Goal: Complete application form

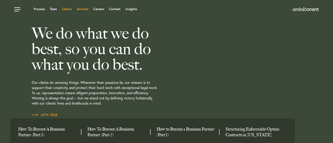
drag, startPoint x: 71, startPoint y: 9, endPoint x: 80, endPoint y: 8, distance: 9.4
click at [71, 9] on link "Clients" at bounding box center [67, 9] width 10 height 3
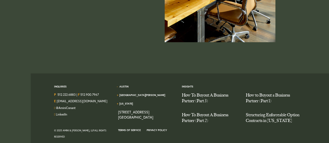
scroll to position [713, 0]
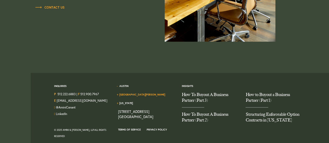
click at [134, 93] on link "[GEOGRAPHIC_DATA][PERSON_NAME]" at bounding box center [142, 94] width 46 height 3
click at [137, 93] on link "[GEOGRAPHIC_DATA][PERSON_NAME]" at bounding box center [142, 94] width 46 height 3
click at [144, 75] on div "Inquiries P 512.222.6883 | F 512.900.7967 E hello@aminiconant.com @AminiConant …" at bounding box center [178, 110] width 287 height 74
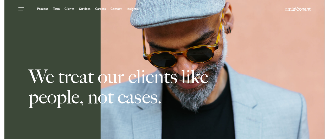
scroll to position [0, 0]
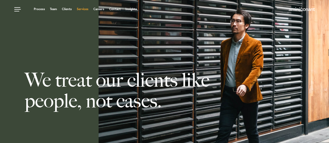
click at [85, 10] on link "Services" at bounding box center [83, 9] width 12 height 3
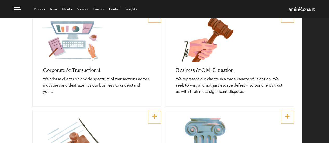
scroll to position [182, 0]
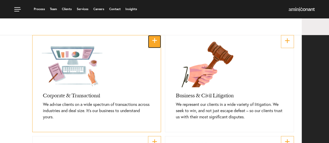
click at [152, 39] on link "+" at bounding box center [154, 41] width 13 height 13
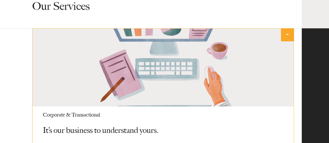
scroll to position [265, 0]
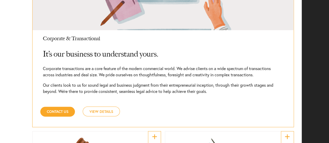
click at [108, 110] on link "View Details" at bounding box center [101, 112] width 37 height 10
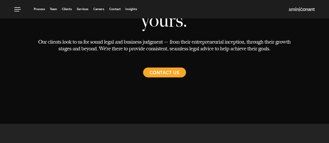
scroll to position [78, 0]
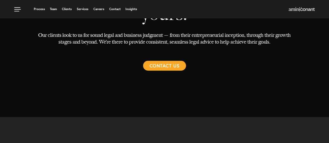
select select "Austin"
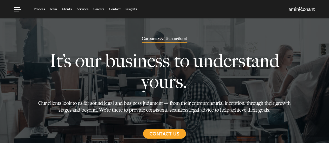
scroll to position [0, 0]
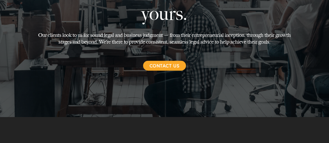
click at [169, 65] on span "Contact Us" at bounding box center [165, 66] width 30 height 10
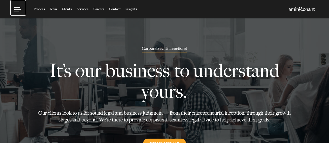
click at [14, 8] on link at bounding box center [18, 8] width 16 height 16
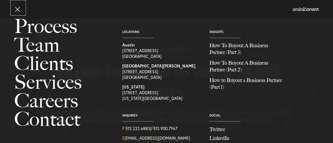
click at [18, 10] on link at bounding box center [18, 8] width 16 height 16
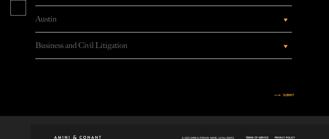
scroll to position [1356, 0]
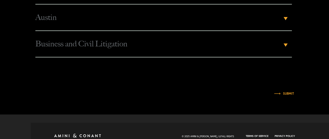
click at [86, 134] on img at bounding box center [77, 136] width 47 height 4
click at [142, 36] on span "Business and Civil Litigation" at bounding box center [158, 44] width 247 height 26
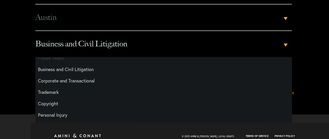
scroll to position [0, 0]
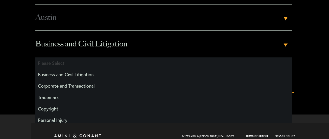
click at [84, 69] on li "Business and Civil Litigation" at bounding box center [163, 74] width 257 height 11
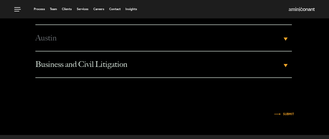
scroll to position [1330, 0]
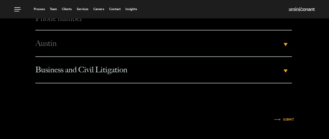
click at [113, 59] on span "Business and Civil Litigation" at bounding box center [158, 70] width 247 height 26
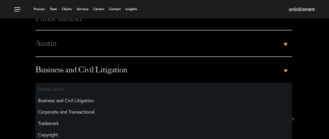
click at [79, 106] on li "Corporate and Transactional" at bounding box center [163, 111] width 257 height 11
select select "Transactional and Corporate"
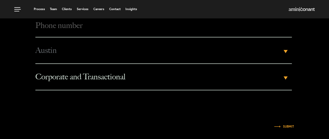
scroll to position [1304, 0]
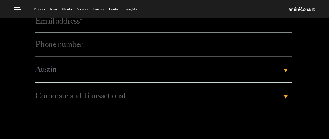
click at [114, 62] on span "Austin" at bounding box center [158, 69] width 247 height 26
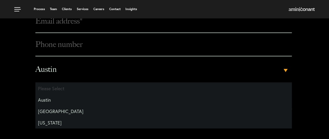
click at [56, 106] on li "Los Angeles" at bounding box center [163, 111] width 257 height 11
select select "Los Angeles"
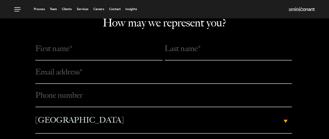
scroll to position [1252, 0]
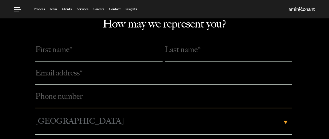
click at [67, 93] on input "Phone number *" at bounding box center [163, 96] width 257 height 23
click at [18, 96] on div "How may we represent you? Phone number * City Please Select Austin Los Angeles …" at bounding box center [164, 108] width 329 height 183
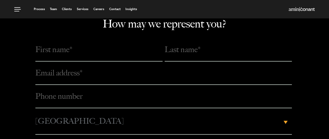
scroll to position [1226, 0]
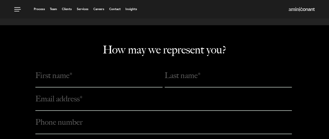
click at [130, 71] on input "text" at bounding box center [98, 75] width 127 height 23
type input "Joshua"
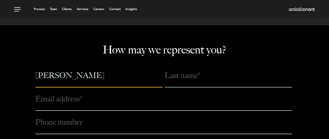
type input "Gabriel"
type input "mr.joshuagabriel@gmail.com"
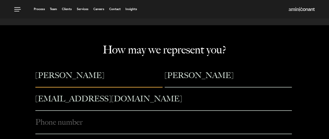
type input "16508610214"
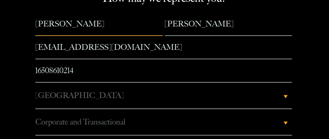
scroll to position [1278, 0]
click at [12, 80] on div "How may we represent you? Joshua Gabriel mr.joshuagabriel@gmail.com Phone numbe…" at bounding box center [164, 82] width 329 height 183
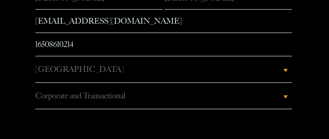
click at [101, 93] on span "Corporate and Transactional" at bounding box center [158, 96] width 247 height 26
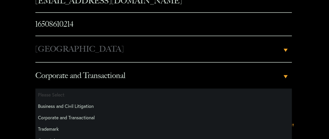
scroll to position [1330, 0]
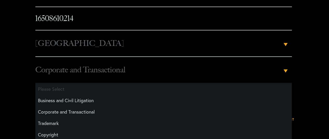
click at [114, 62] on span "Corporate and Transactional" at bounding box center [158, 70] width 247 height 26
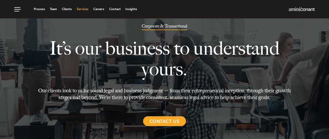
scroll to position [0, 0]
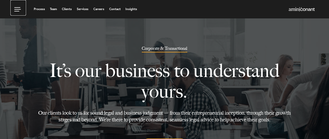
click at [19, 8] on link at bounding box center [18, 8] width 16 height 16
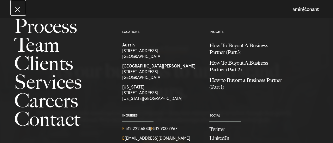
click at [17, 6] on link at bounding box center [18, 8] width 16 height 16
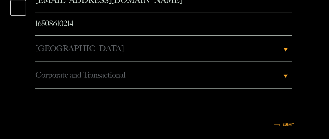
scroll to position [1330, 0]
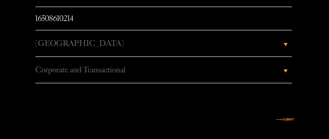
click at [289, 118] on input "Submit" at bounding box center [288, 119] width 11 height 3
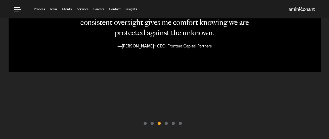
scroll to position [497, 0]
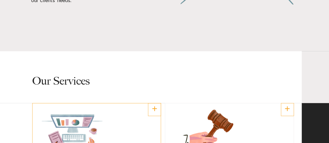
scroll to position [208, 0]
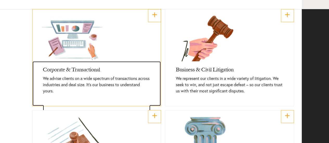
click at [124, 64] on h3 "Corporate & Transactional" at bounding box center [96, 68] width 107 height 14
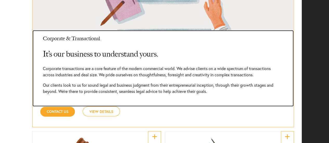
scroll to position [280, 0]
